Goal: Task Accomplishment & Management: Manage account settings

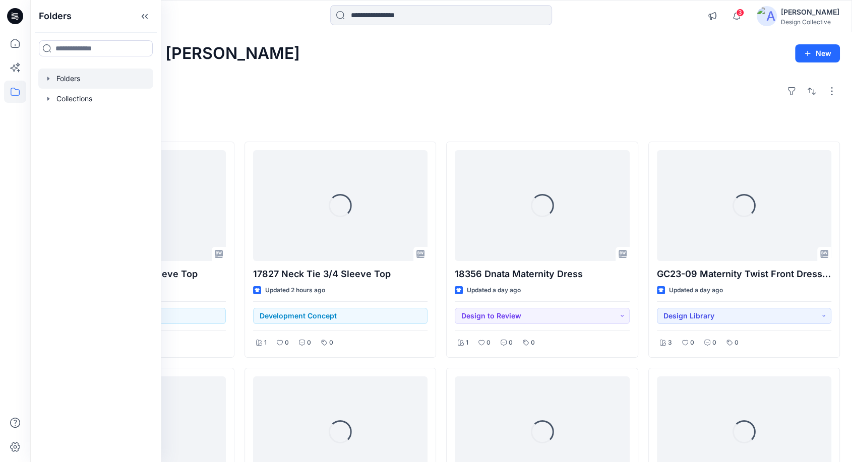
click at [48, 80] on icon "button" at bounding box center [48, 79] width 8 height 8
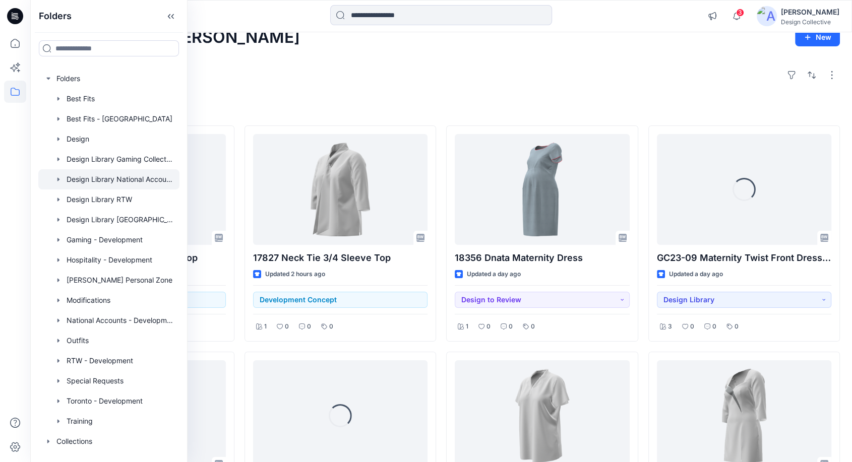
scroll to position [37, 0]
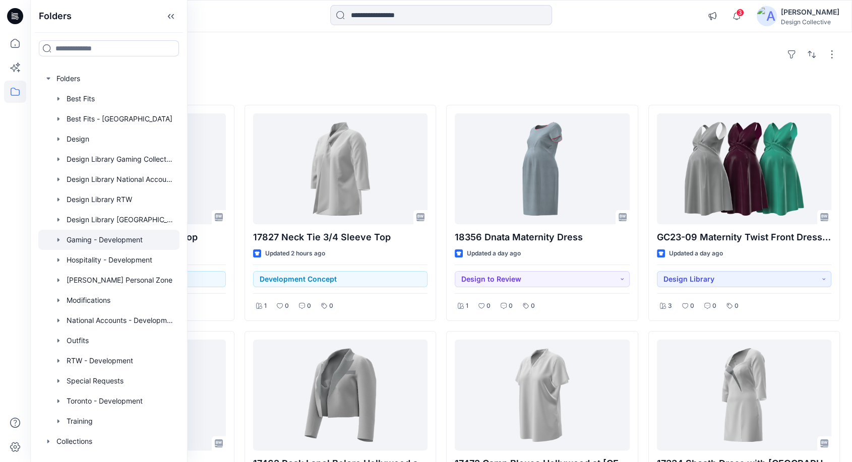
click at [80, 240] on div at bounding box center [108, 240] width 141 height 20
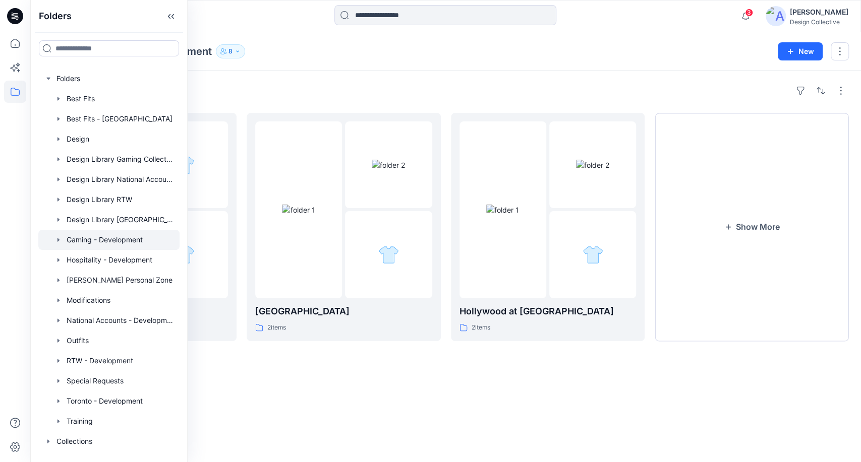
click at [461, 41] on div "Folders Gaming - Development 8 New" at bounding box center [445, 51] width 830 height 38
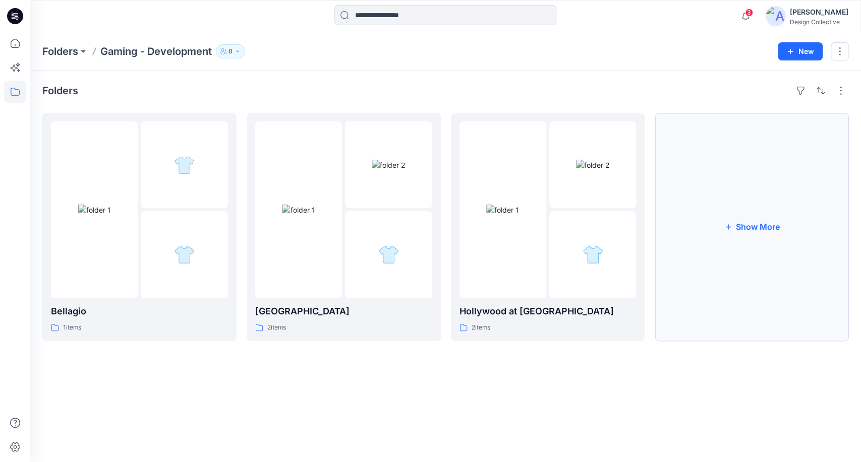
click at [765, 286] on button "Show More" at bounding box center [751, 227] width 194 height 228
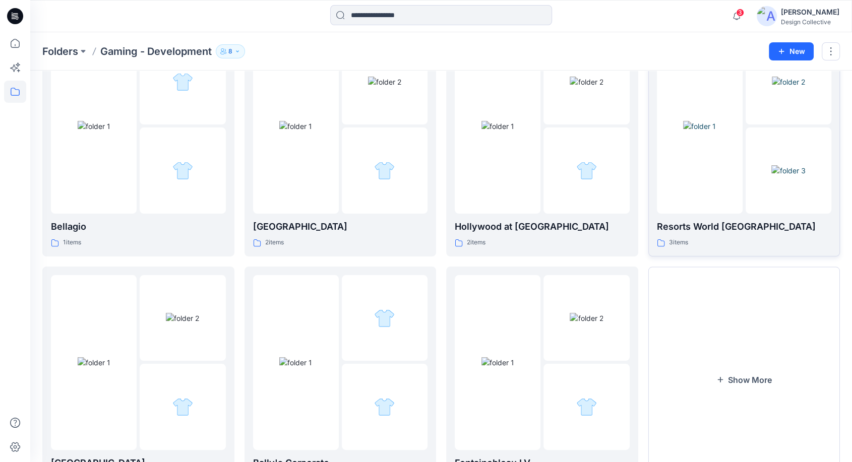
scroll to position [141, 0]
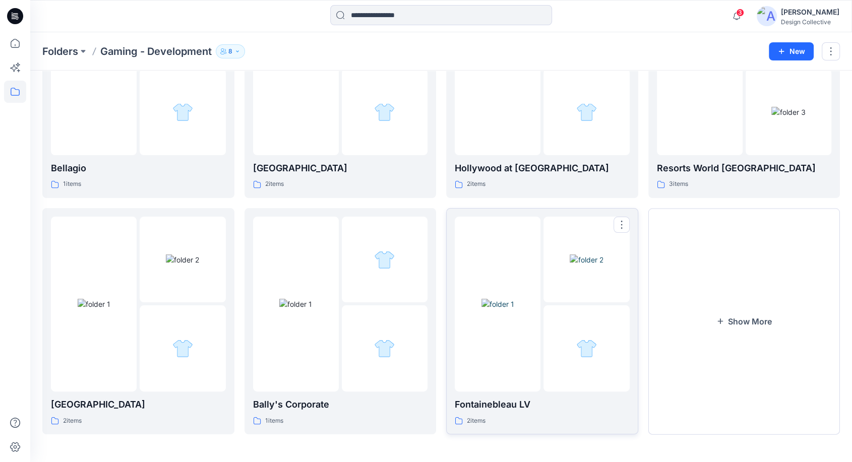
click at [552, 332] on div at bounding box center [586, 348] width 86 height 86
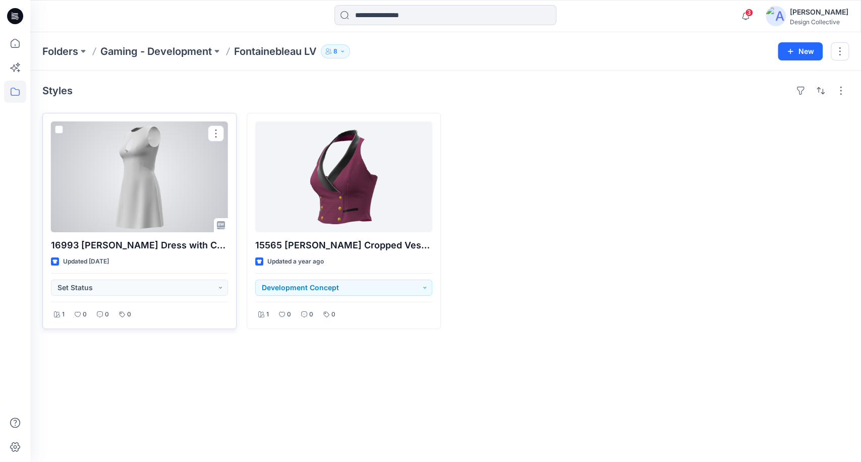
click at [170, 174] on div at bounding box center [139, 176] width 177 height 111
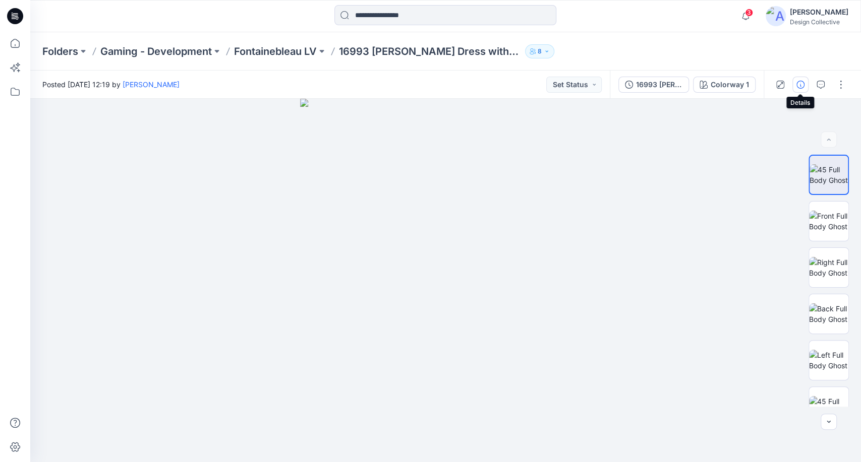
click at [801, 85] on icon "button" at bounding box center [800, 85] width 8 height 8
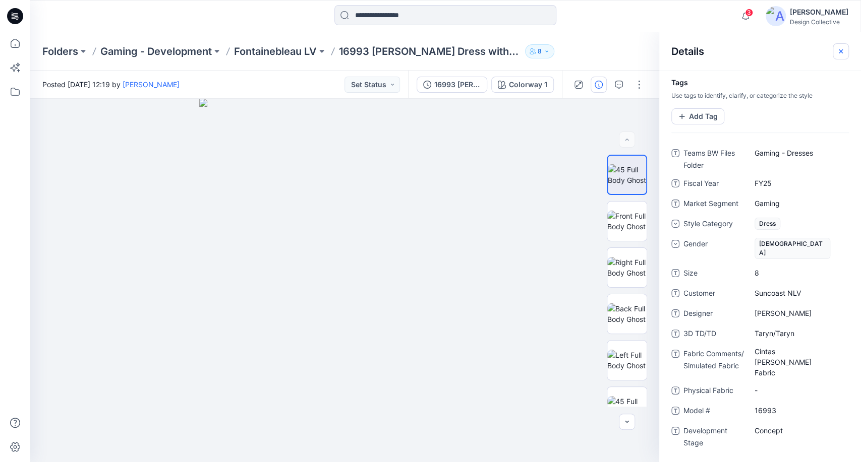
click at [838, 52] on icon "button" at bounding box center [840, 51] width 8 height 8
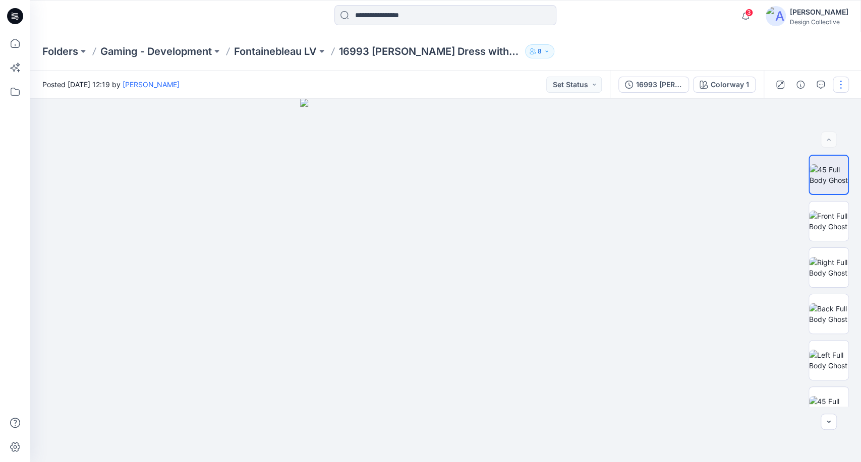
click at [841, 84] on button "button" at bounding box center [840, 85] width 16 height 16
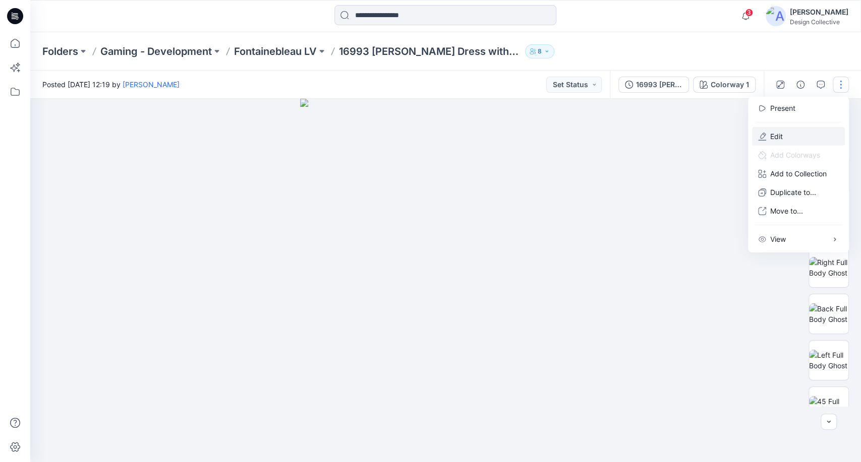
click at [799, 138] on button "Edit" at bounding box center [798, 136] width 93 height 19
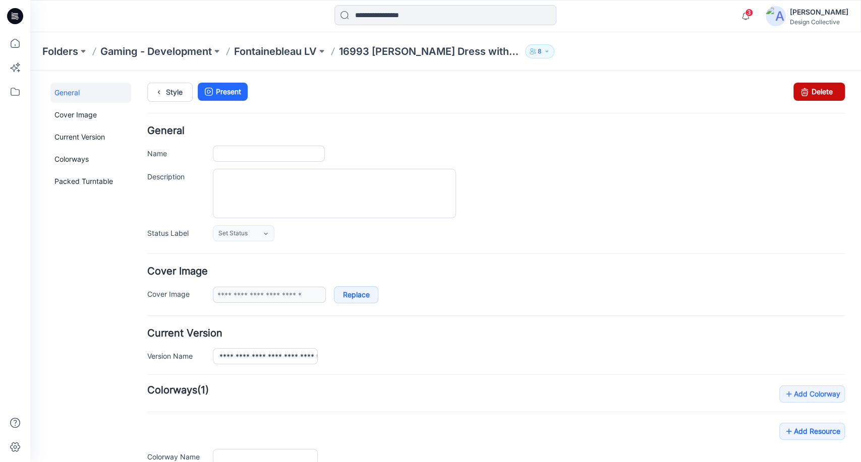
type input "**********"
click at [809, 89] on link "Delete" at bounding box center [818, 92] width 51 height 18
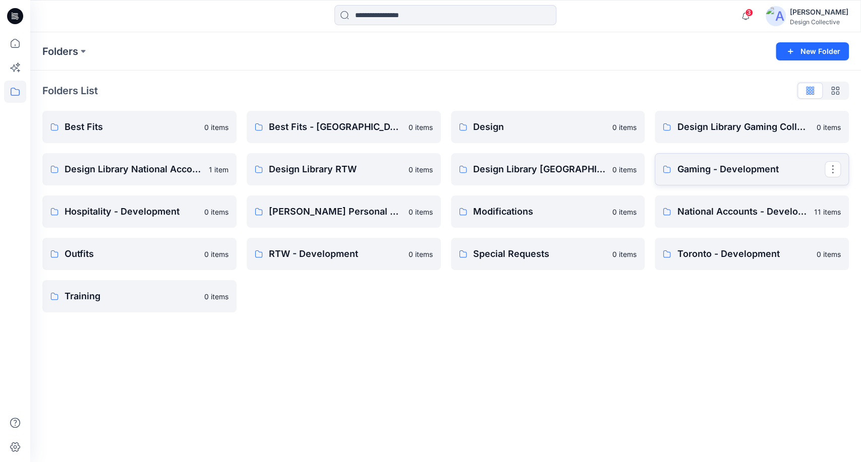
click at [705, 175] on p "Gaming - Development" at bounding box center [751, 169] width 148 height 14
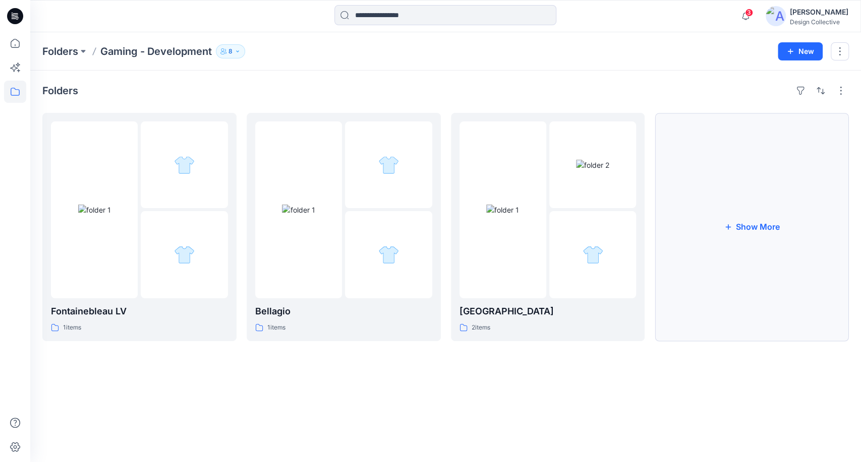
click at [694, 253] on button "Show More" at bounding box center [751, 227] width 194 height 228
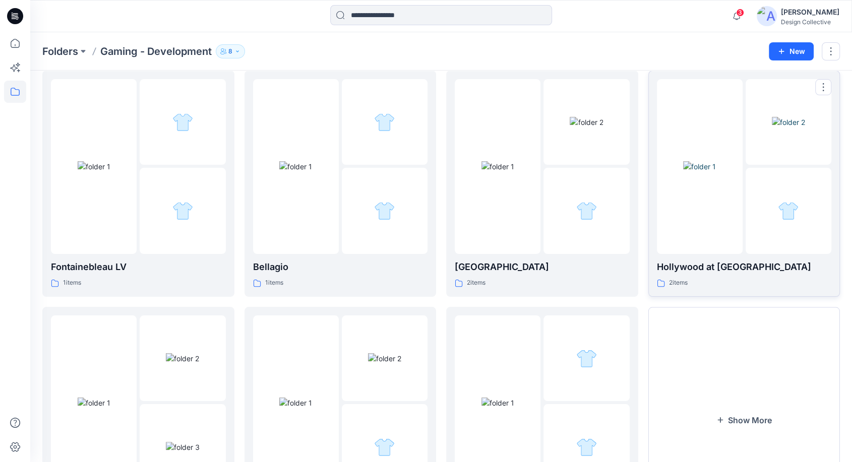
scroll to position [141, 0]
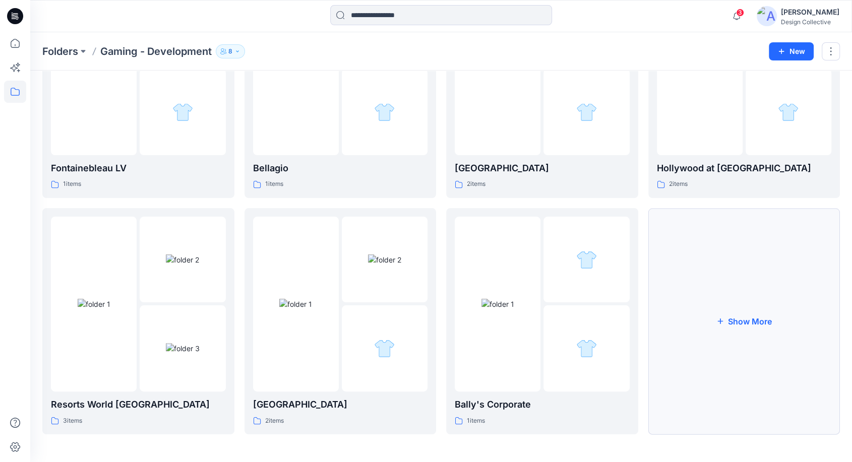
click at [716, 303] on button "Show More" at bounding box center [744, 321] width 192 height 226
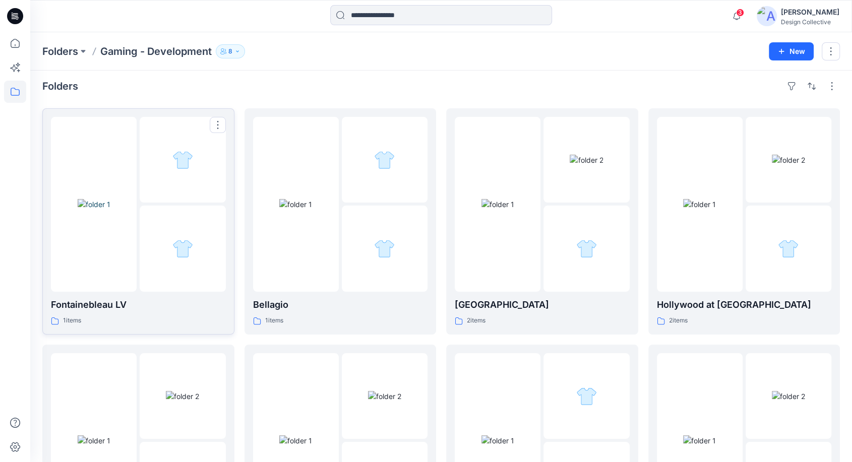
scroll to position [0, 0]
